Goal: Task Accomplishment & Management: Use online tool/utility

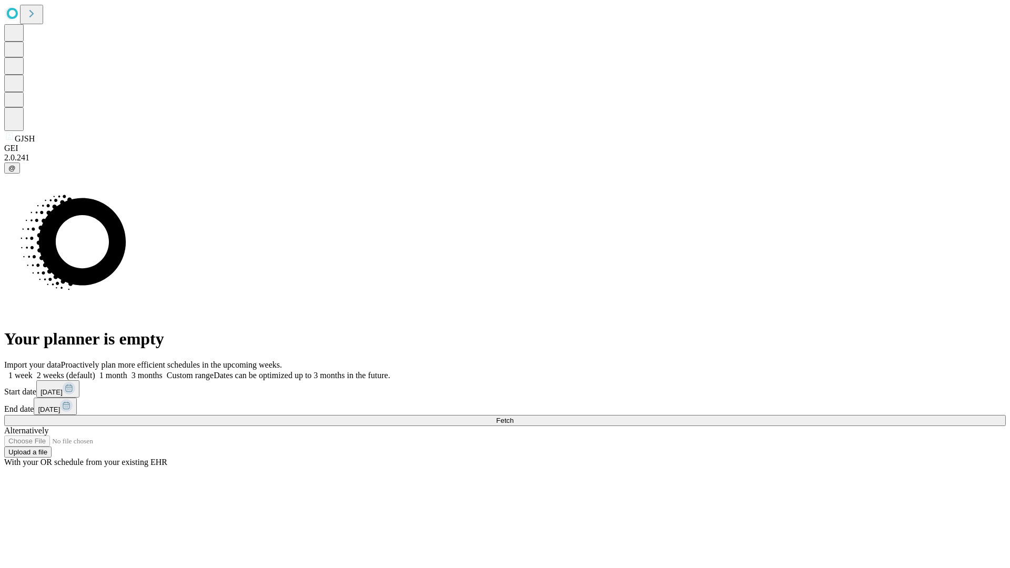
click at [513, 417] on span "Fetch" at bounding box center [504, 421] width 17 height 8
